Goal: Information Seeking & Learning: Learn about a topic

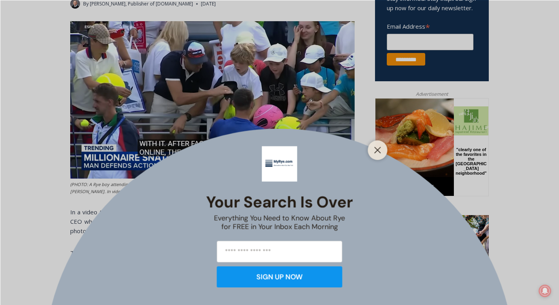
scroll to position [311, 0]
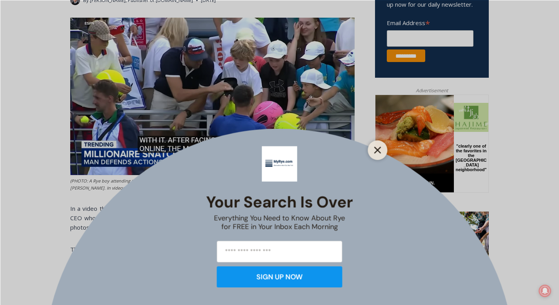
click at [379, 146] on button "Close" at bounding box center [377, 149] width 11 height 11
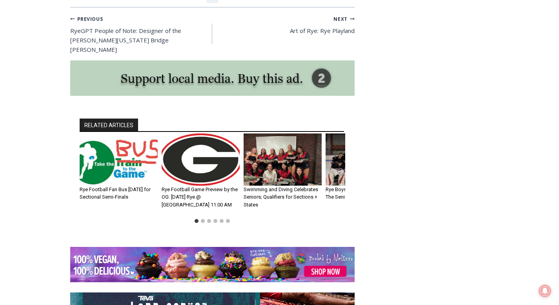
scroll to position [1437, 0]
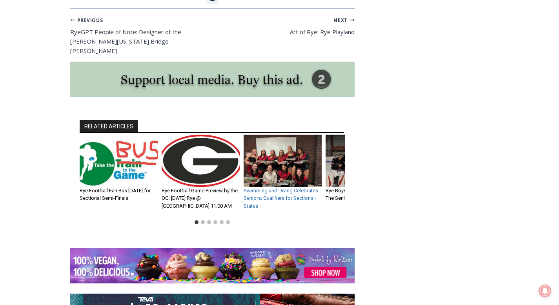
click at [292, 188] on link "Swimming and Diving Celebrates Seniors; Qualifiers for Sections + States" at bounding box center [281, 198] width 75 height 21
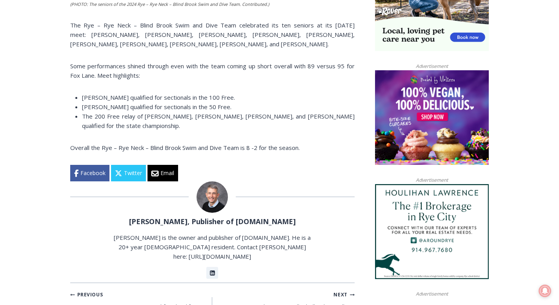
scroll to position [570, 0]
